Goal: Contribute content

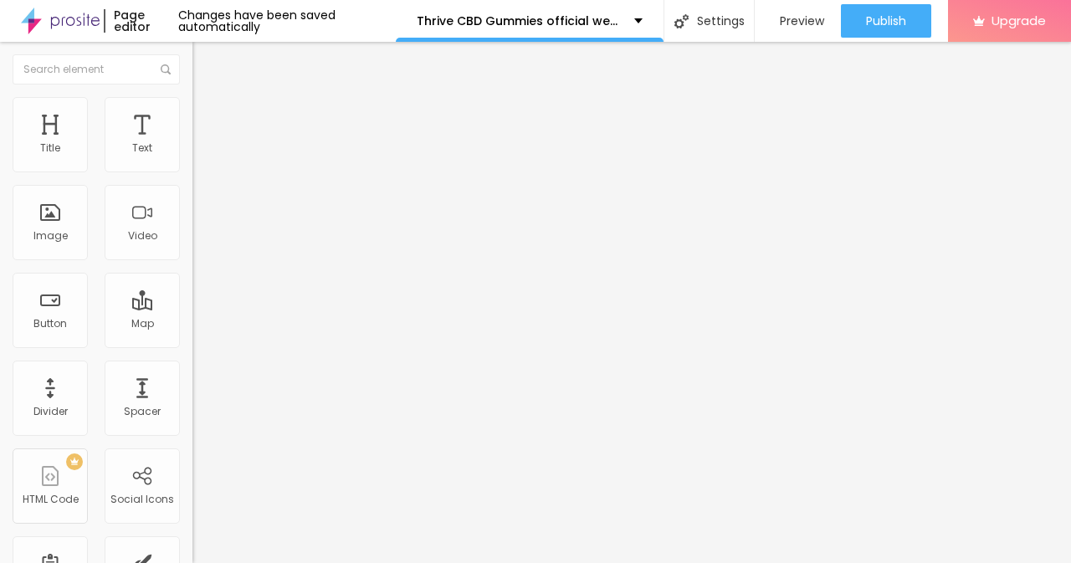
click at [208, 115] on span "Style" at bounding box center [220, 108] width 24 height 14
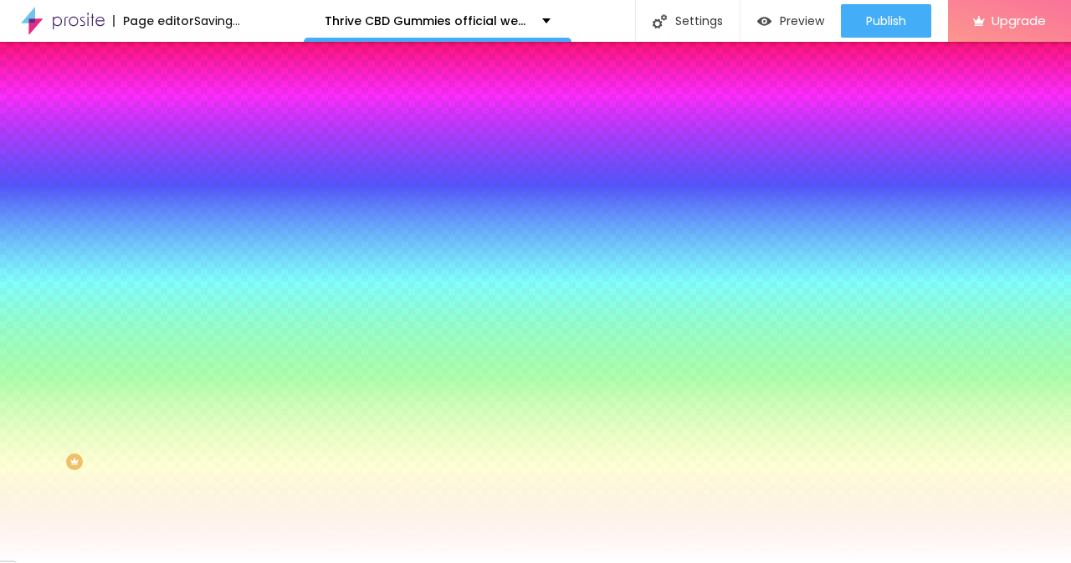
click at [192, 154] on span "Change image" at bounding box center [237, 147] width 90 height 14
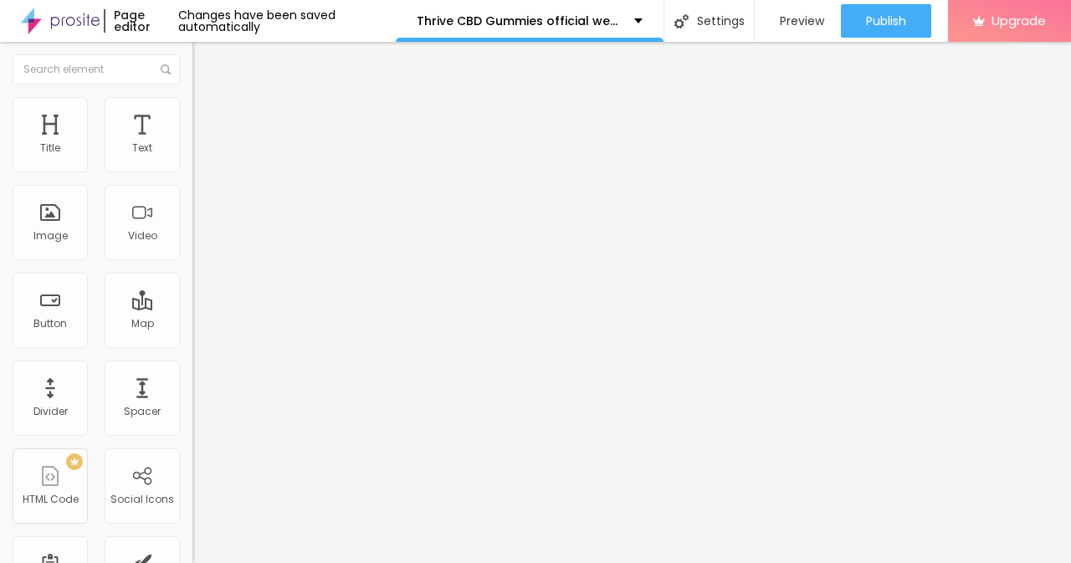
click at [208, 114] on span "Style" at bounding box center [220, 108] width 24 height 14
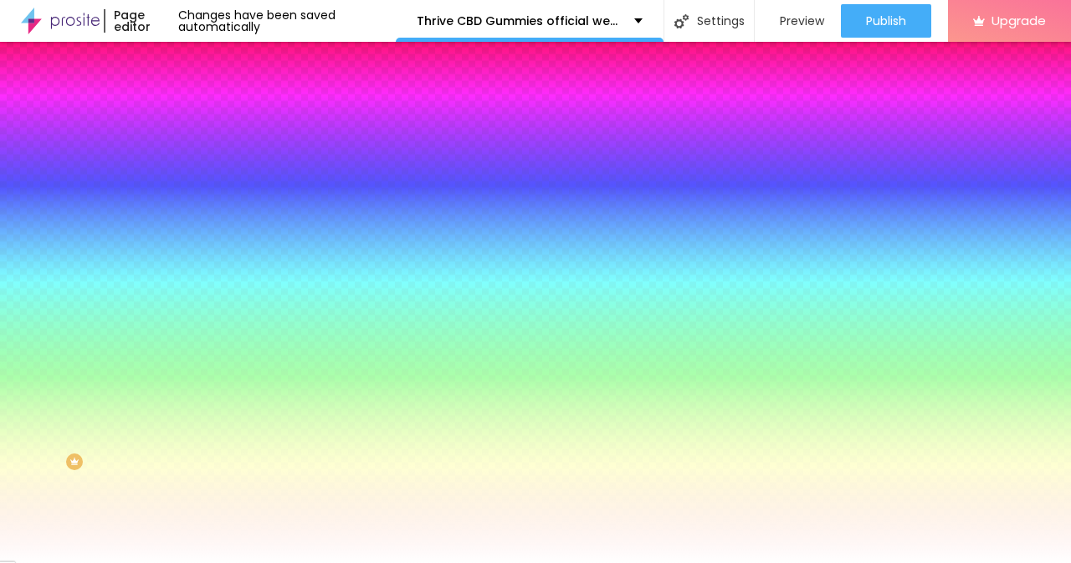
click at [199, 295] on icon "button" at bounding box center [204, 290] width 10 height 10
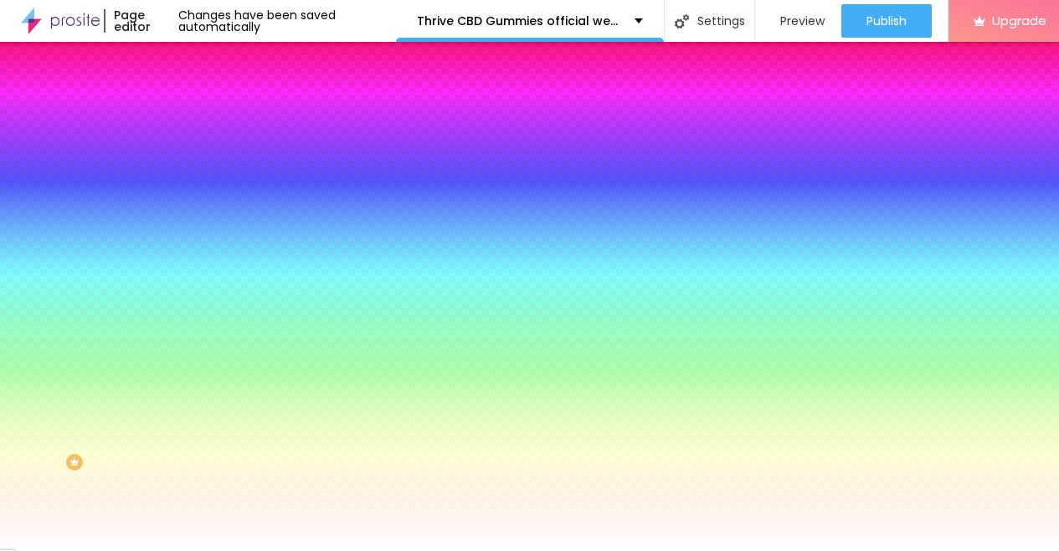
click at [583, 551] on div at bounding box center [529, 551] width 1059 height 0
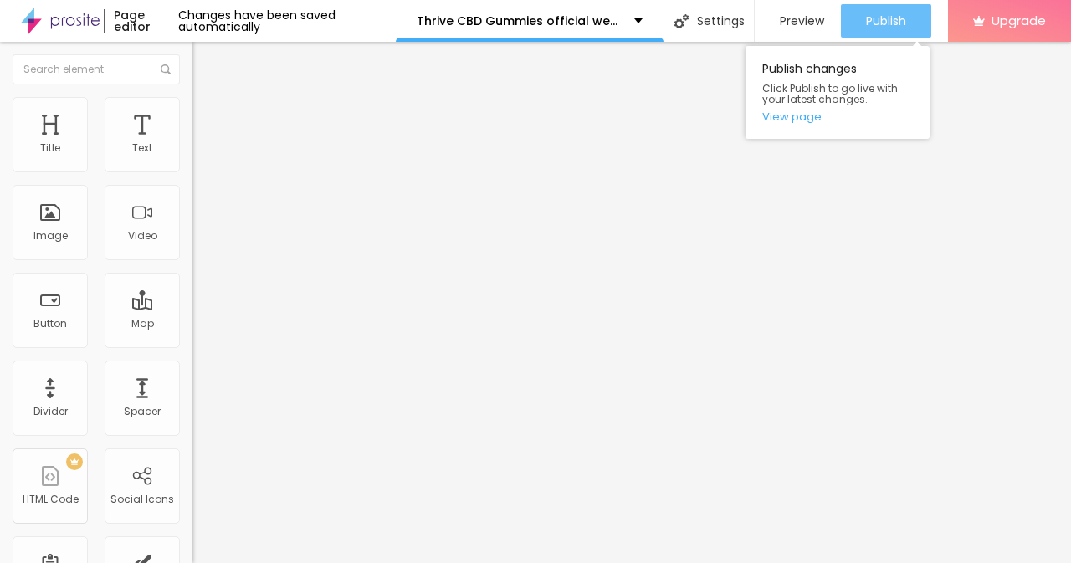
click at [866, 18] on span "Publish" at bounding box center [886, 20] width 40 height 13
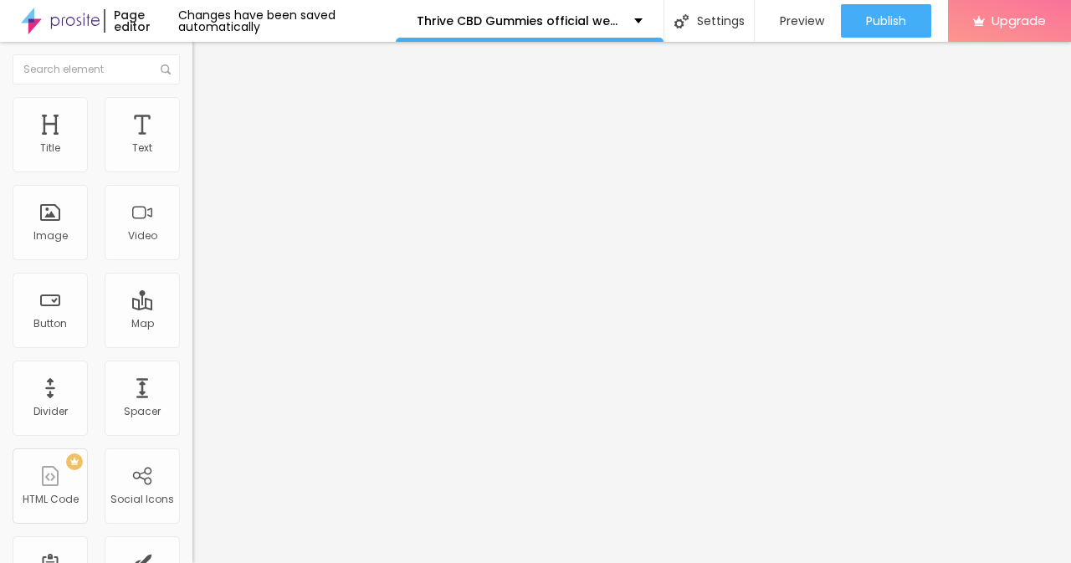
click at [205, 62] on img "button" at bounding box center [211, 60] width 13 height 13
click at [73, 23] on img at bounding box center [60, 21] width 79 height 42
